Goal: Entertainment & Leisure: Consume media (video, audio)

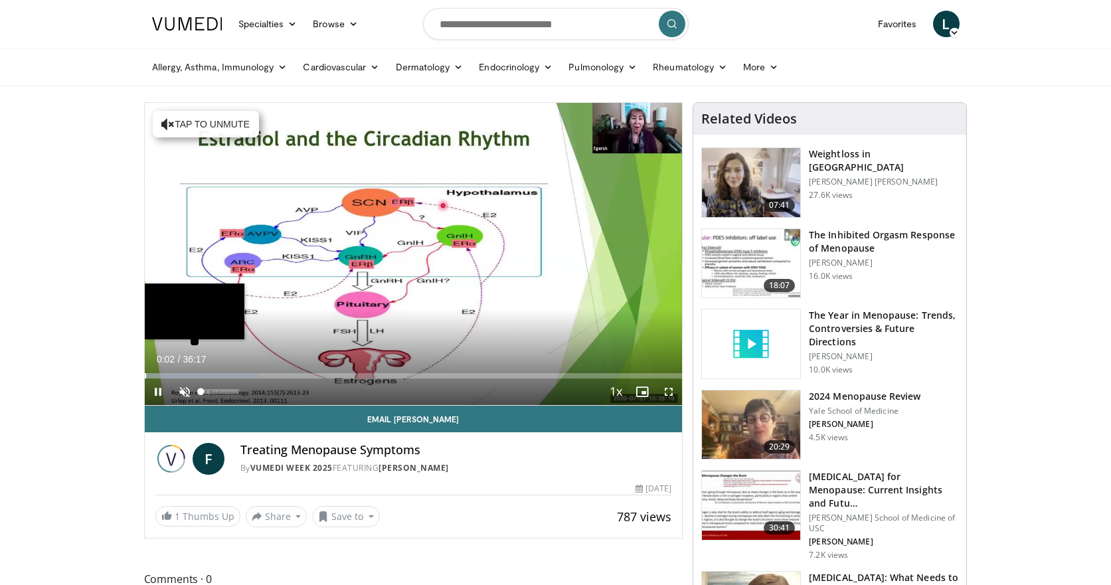
click at [146, 377] on div "Progress Bar" at bounding box center [145, 375] width 1 height 5
click at [183, 391] on span "Video Player" at bounding box center [184, 391] width 27 height 27
drag, startPoint x: 183, startPoint y: 376, endPoint x: 165, endPoint y: 374, distance: 17.5
click at [166, 374] on div "Progress Bar" at bounding box center [166, 375] width 1 height 5
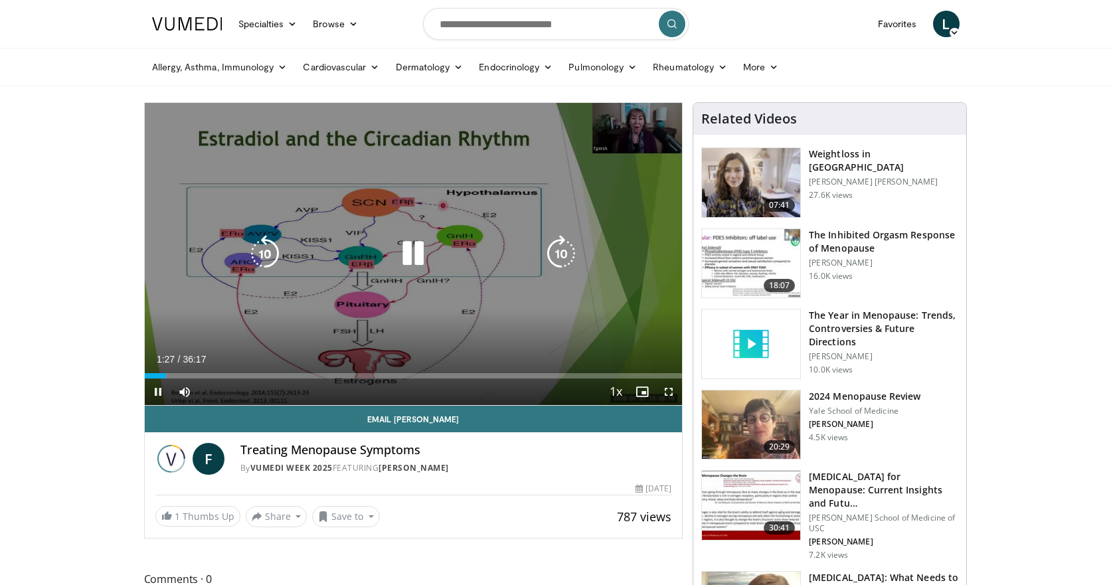
click at [554, 256] on icon "Video Player" at bounding box center [560, 253] width 37 height 37
click at [554, 257] on icon "Video Player" at bounding box center [560, 253] width 37 height 37
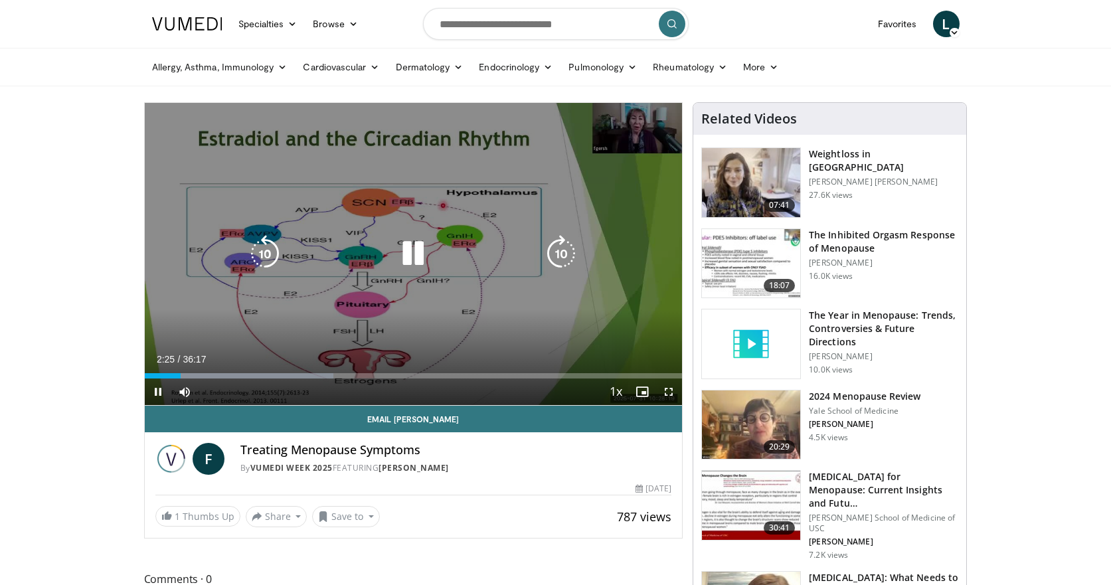
click at [554, 257] on icon "Video Player" at bounding box center [560, 253] width 37 height 37
click at [553, 257] on icon "Video Player" at bounding box center [560, 253] width 37 height 37
click at [556, 252] on icon "Video Player" at bounding box center [560, 253] width 37 height 37
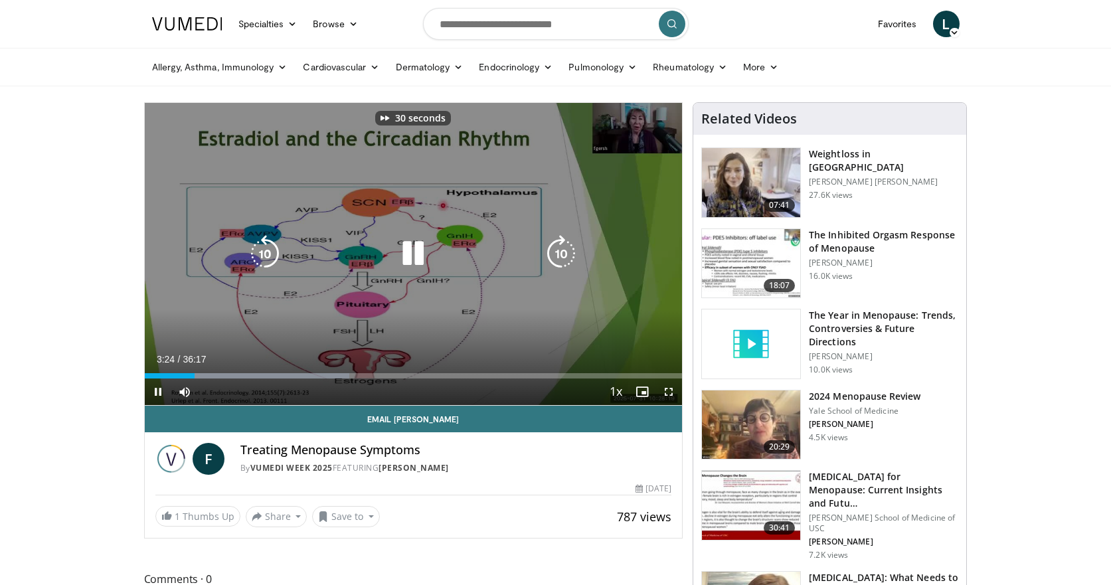
click at [556, 252] on icon "Video Player" at bounding box center [560, 253] width 37 height 37
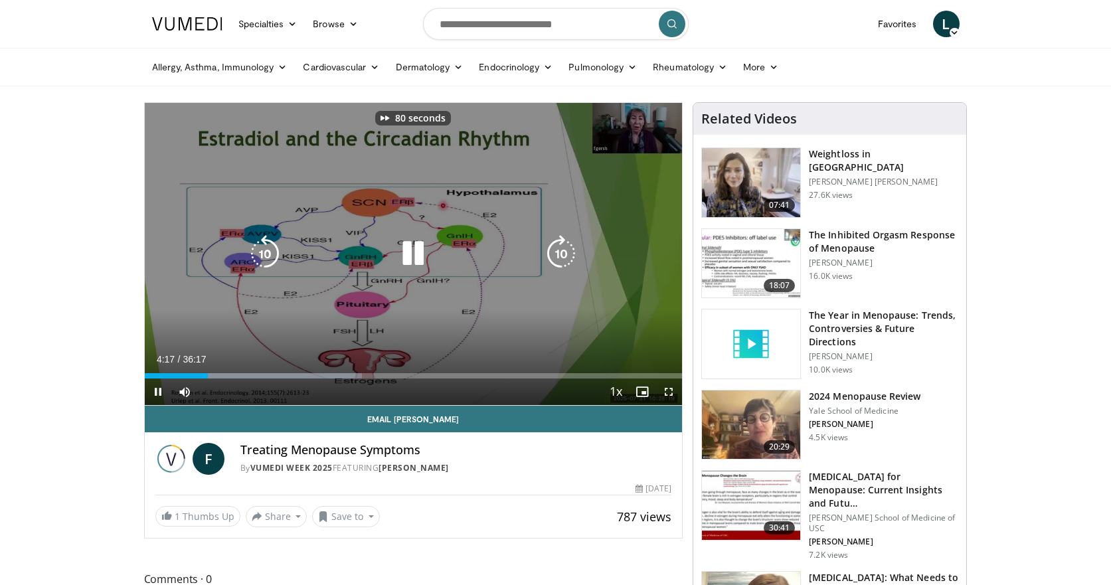
click at [556, 252] on icon "Video Player" at bounding box center [560, 253] width 37 height 37
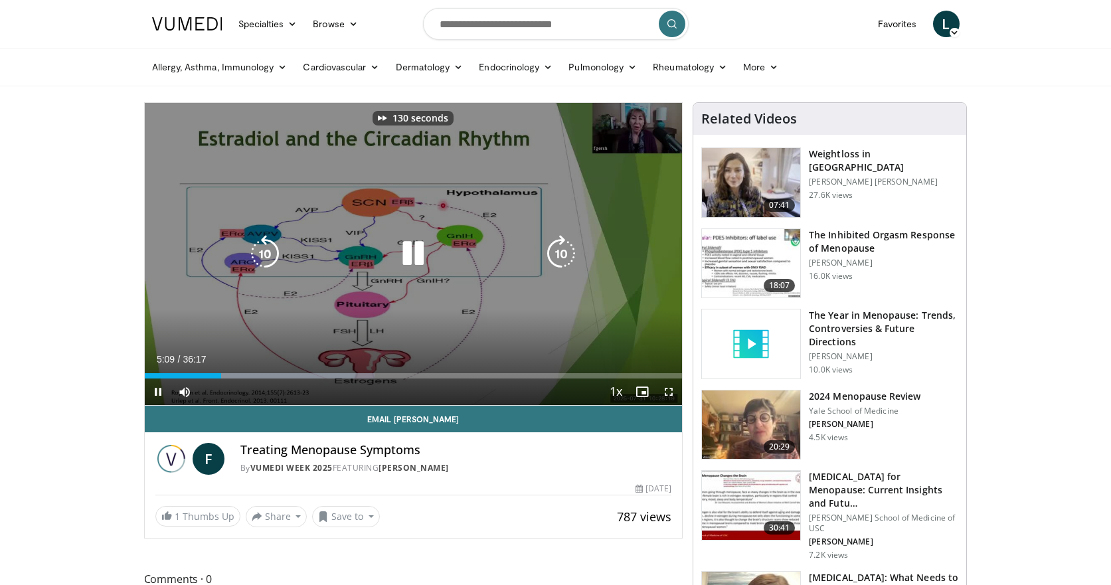
click at [556, 252] on icon "Video Player" at bounding box center [560, 253] width 37 height 37
click at [559, 248] on icon "Video Player" at bounding box center [560, 253] width 37 height 37
click at [565, 248] on icon "Video Player" at bounding box center [560, 253] width 37 height 37
click at [564, 249] on icon "Video Player" at bounding box center [560, 253] width 37 height 37
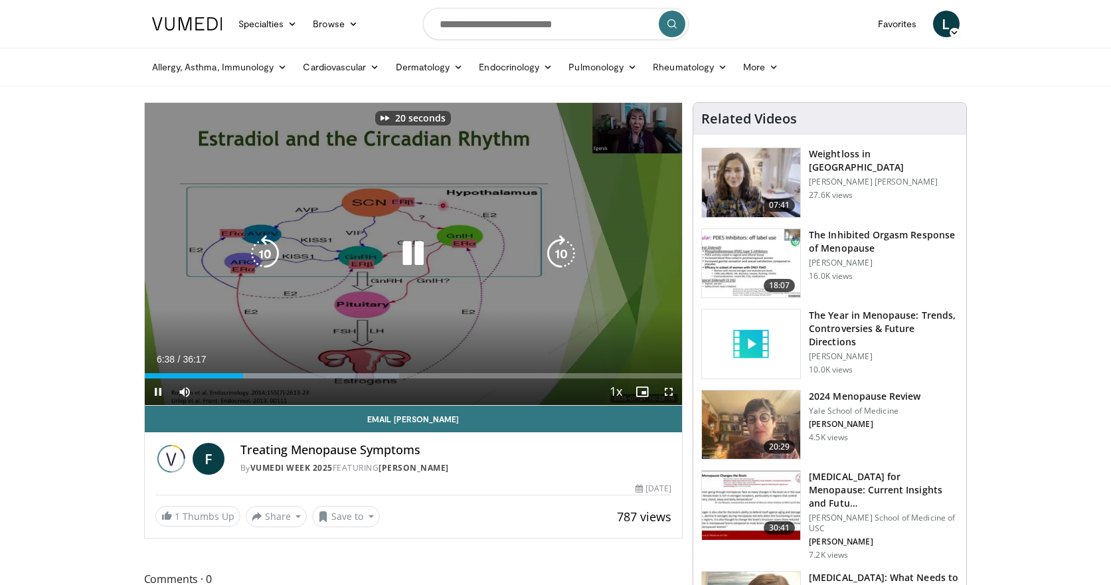
click at [564, 249] on icon "Video Player" at bounding box center [560, 253] width 37 height 37
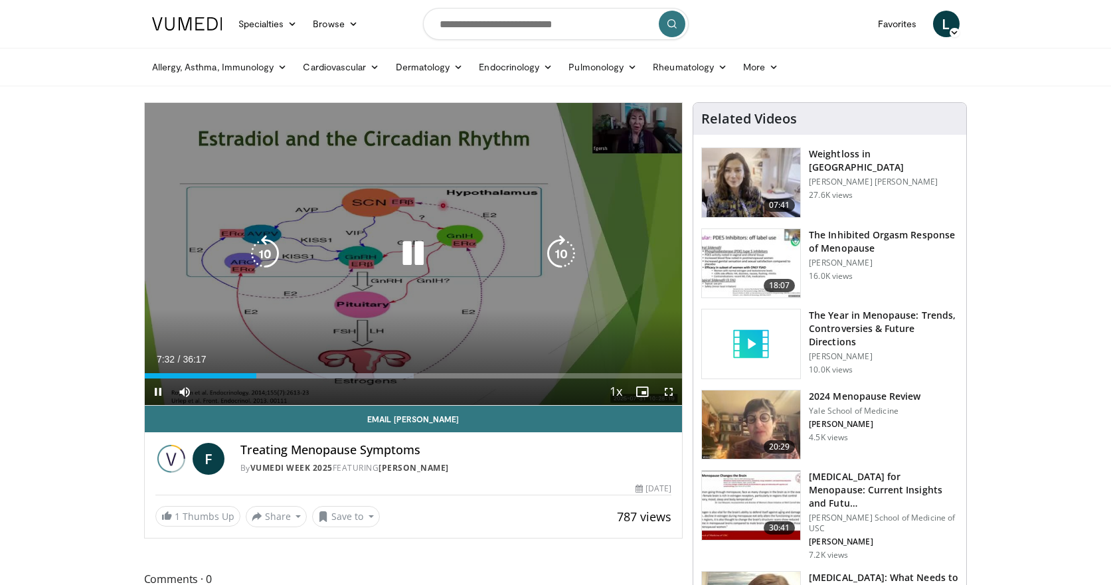
click at [564, 249] on icon "Video Player" at bounding box center [560, 253] width 37 height 37
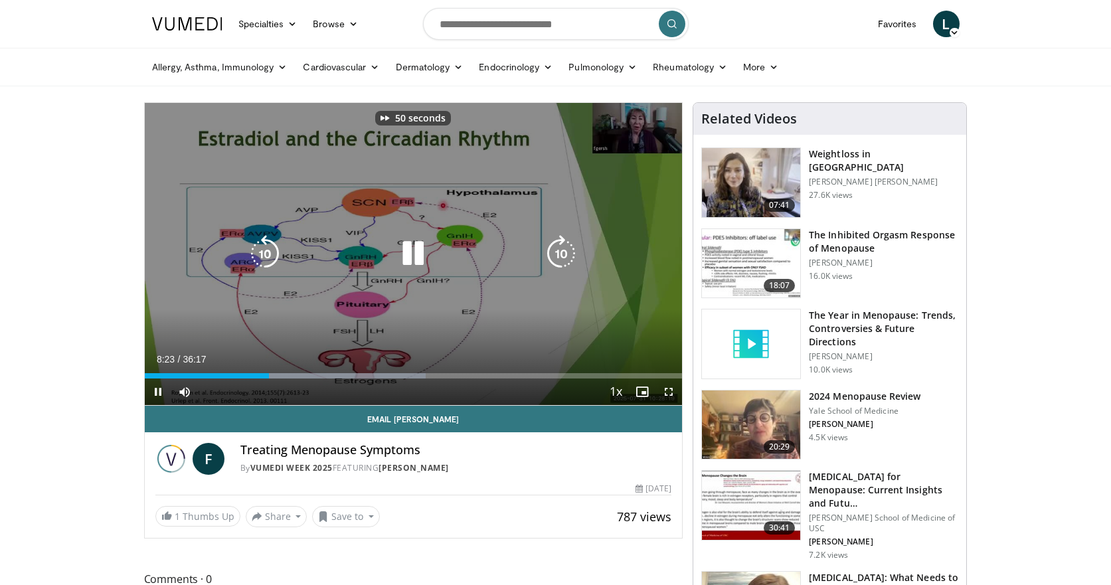
click at [564, 249] on icon "Video Player" at bounding box center [560, 253] width 37 height 37
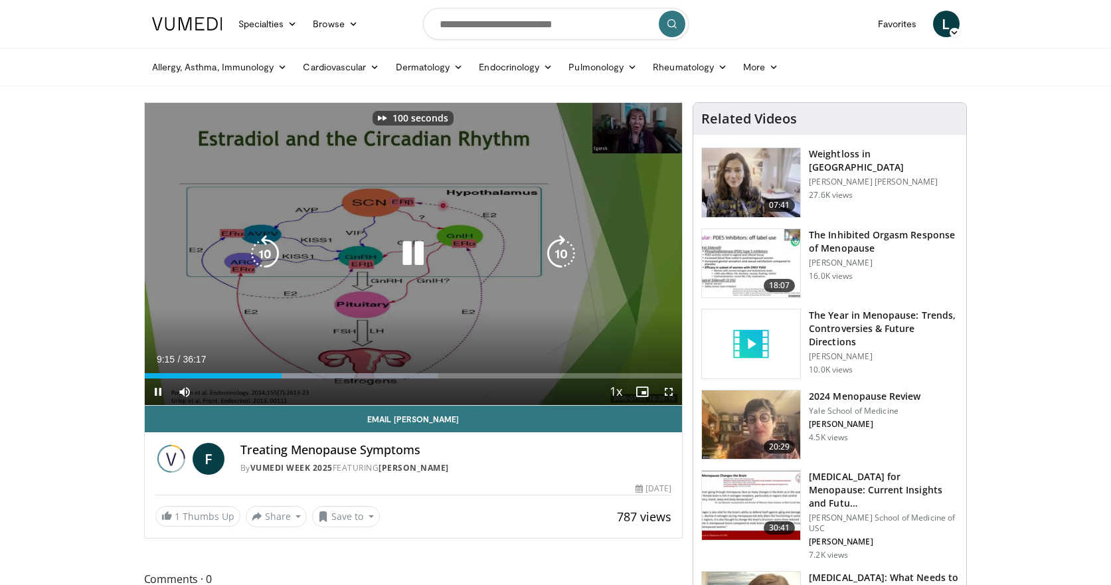
click at [564, 249] on icon "Video Player" at bounding box center [560, 253] width 37 height 37
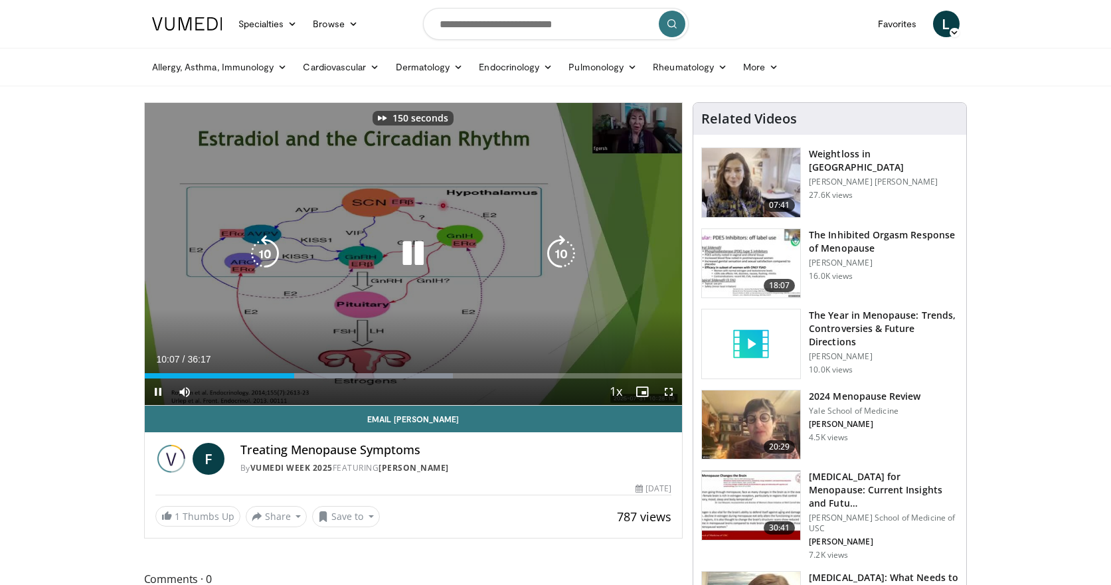
click at [564, 249] on icon "Video Player" at bounding box center [560, 253] width 37 height 37
